Goal: Find specific page/section: Find specific page/section

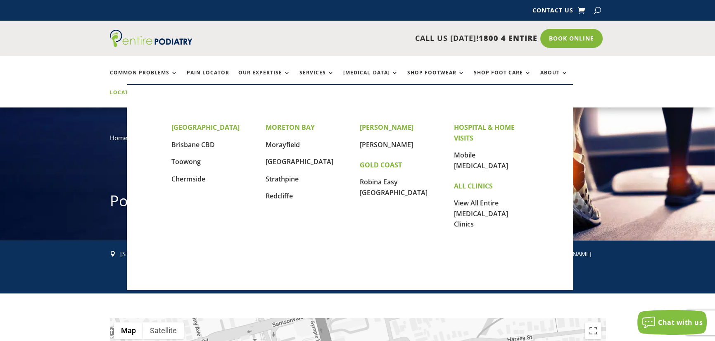
click at [151, 90] on link "Locations" at bounding box center [130, 99] width 41 height 18
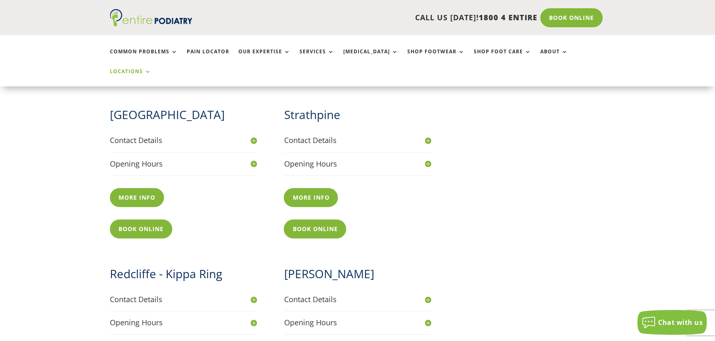
scroll to position [615, 0]
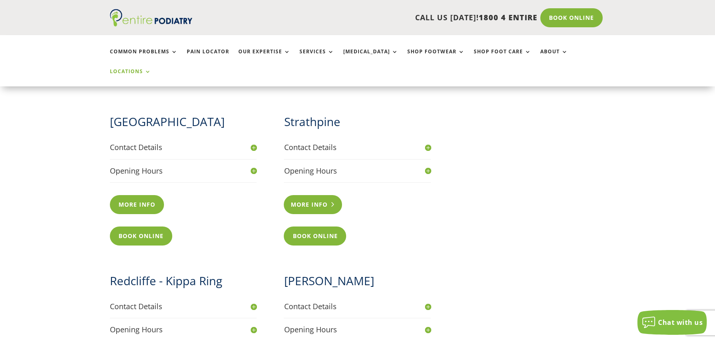
click at [318, 195] on link "More info" at bounding box center [313, 204] width 58 height 19
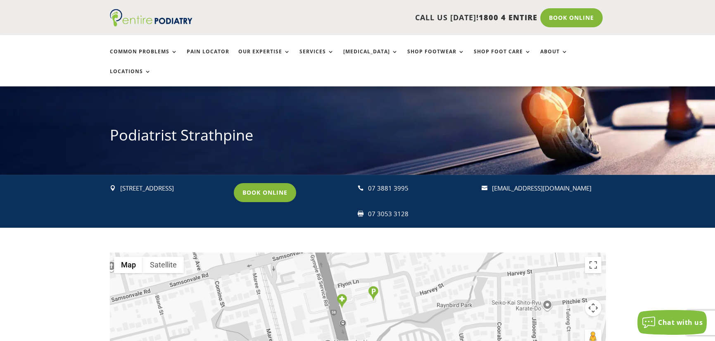
scroll to position [165, 0]
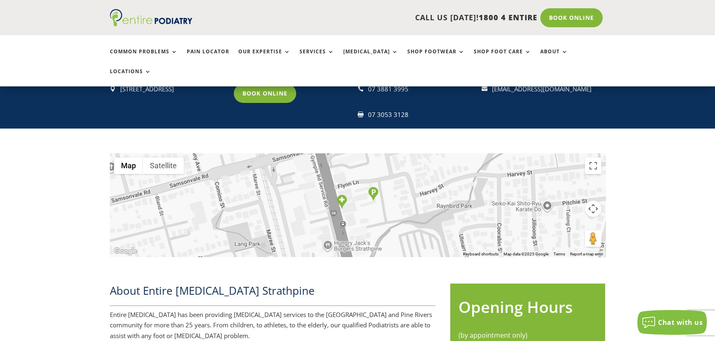
click at [348, 190] on div "To navigate, press the arrow keys." at bounding box center [358, 204] width 496 height 103
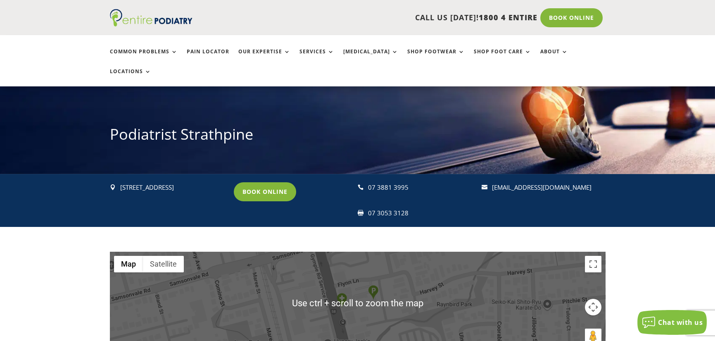
scroll to position [66, 0]
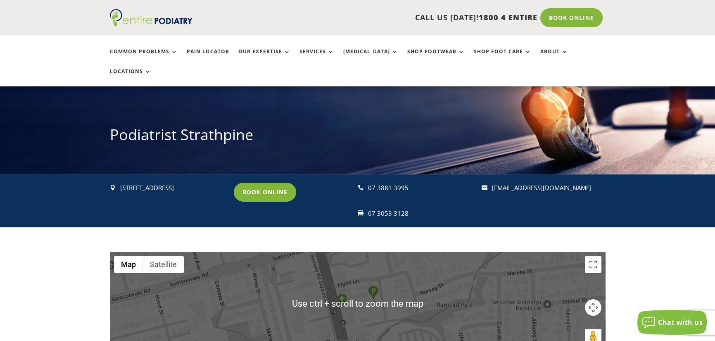
click at [389, 297] on div "To navigate, press the arrow keys." at bounding box center [358, 303] width 496 height 103
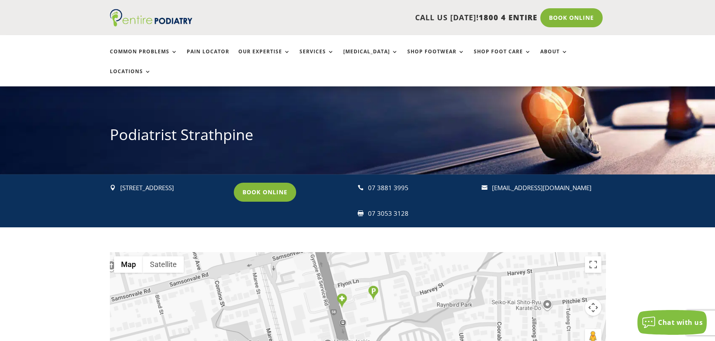
click at [311, 285] on div "To navigate, press the arrow keys." at bounding box center [358, 303] width 496 height 103
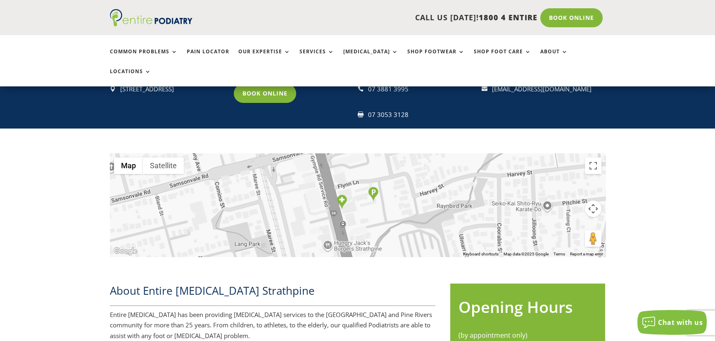
scroll to position [132, 0]
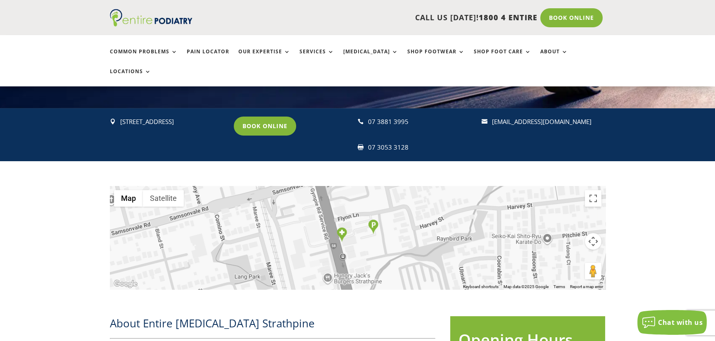
click at [341, 227] on img "Entire Podiatry Strathpine Clinic" at bounding box center [342, 234] width 10 height 14
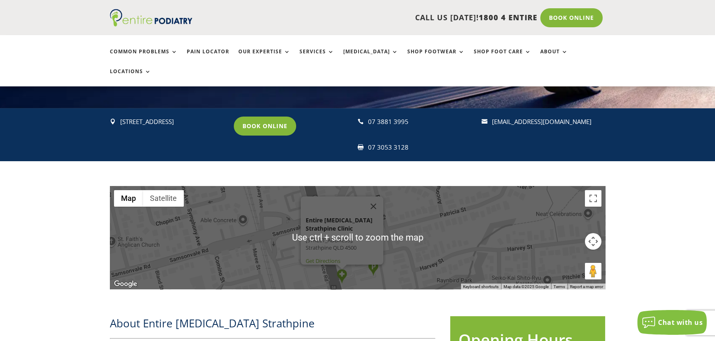
scroll to position [265, 0]
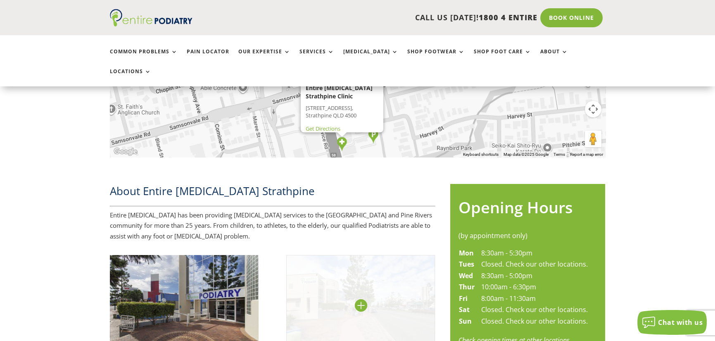
click at [329, 255] on img at bounding box center [360, 304] width 149 height 99
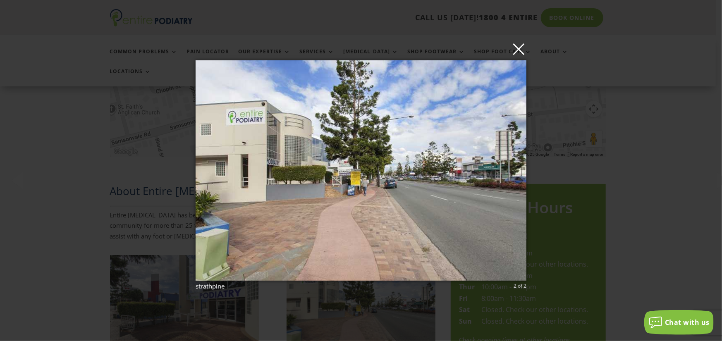
click at [521, 54] on button "×" at bounding box center [363, 49] width 331 height 18
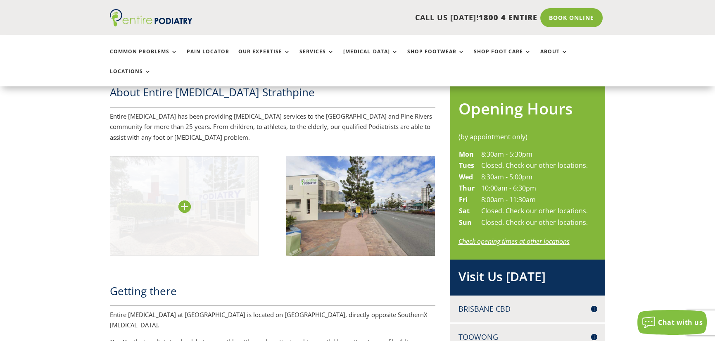
scroll to position [364, 0]
